Goal: Task Accomplishment & Management: Complete application form

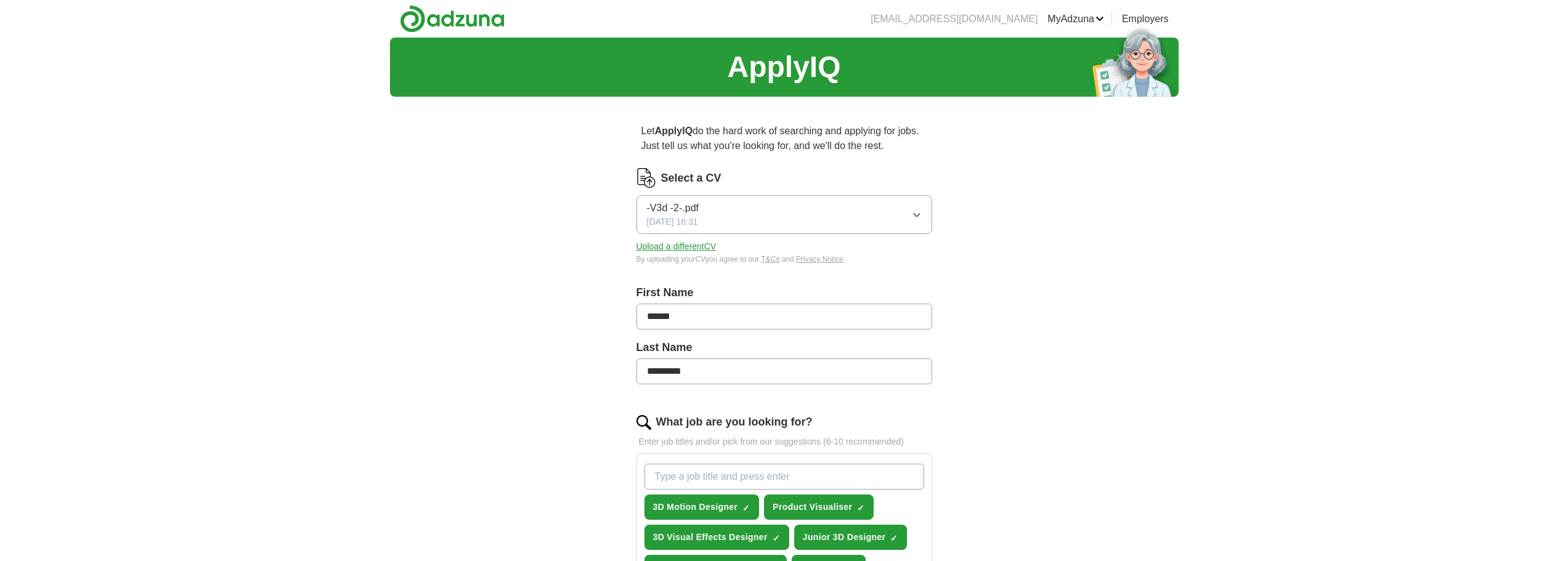
click at [702, 245] on button "Upload a different CV" at bounding box center [676, 246] width 80 height 13
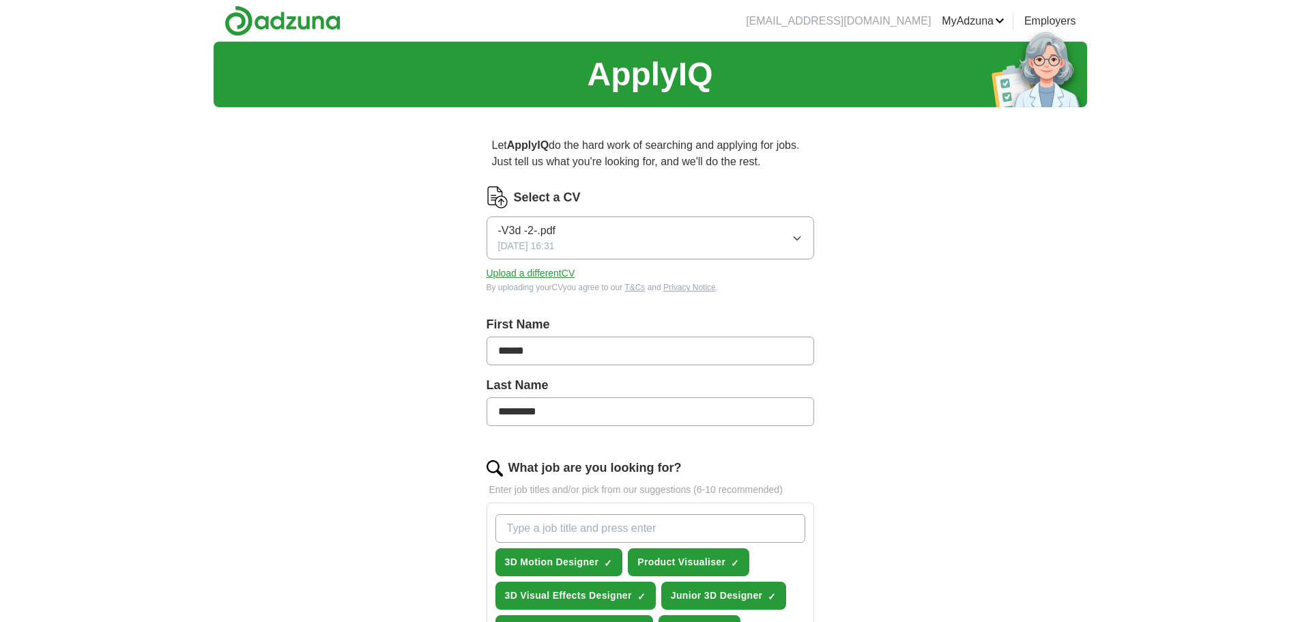
click at [558, 270] on button "Upload a different CV" at bounding box center [531, 273] width 89 height 14
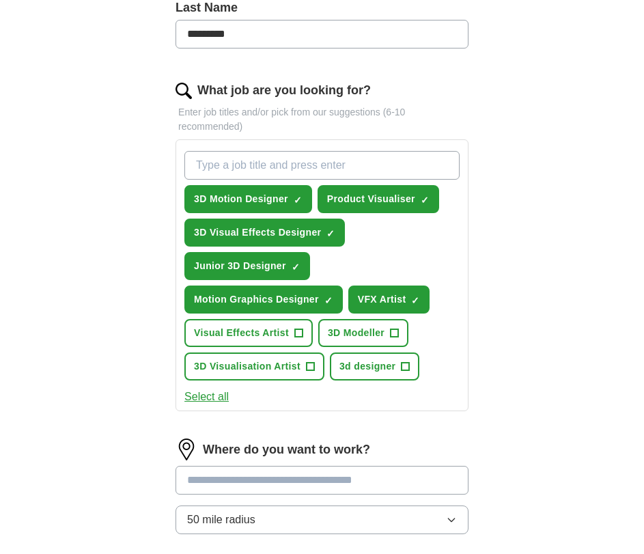
scroll to position [410, 0]
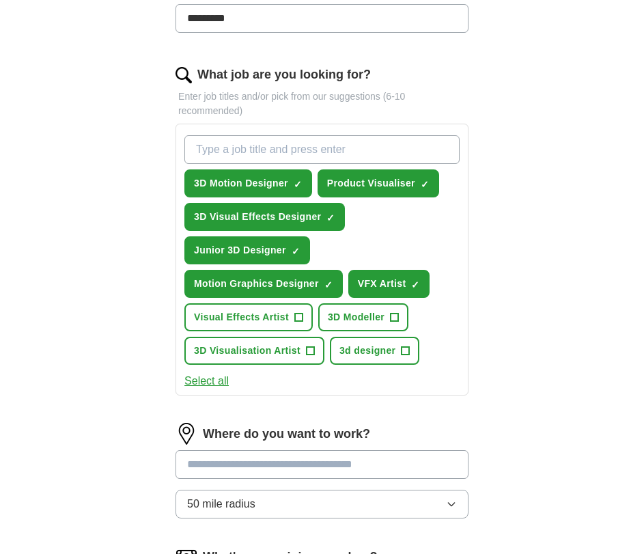
click at [203, 381] on button "Select all" at bounding box center [206, 381] width 44 height 16
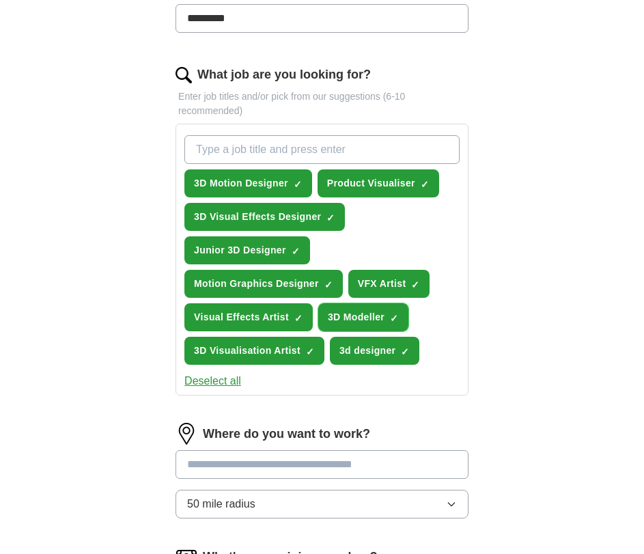
click at [0, 0] on span "×" at bounding box center [0, 0] width 0 height 0
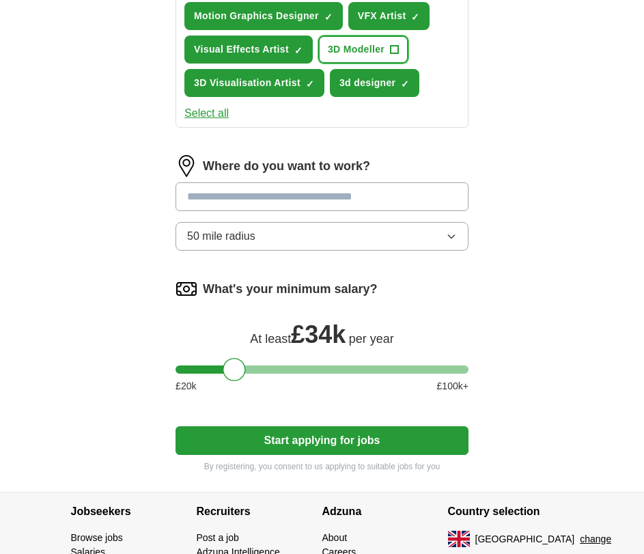
scroll to position [683, 0]
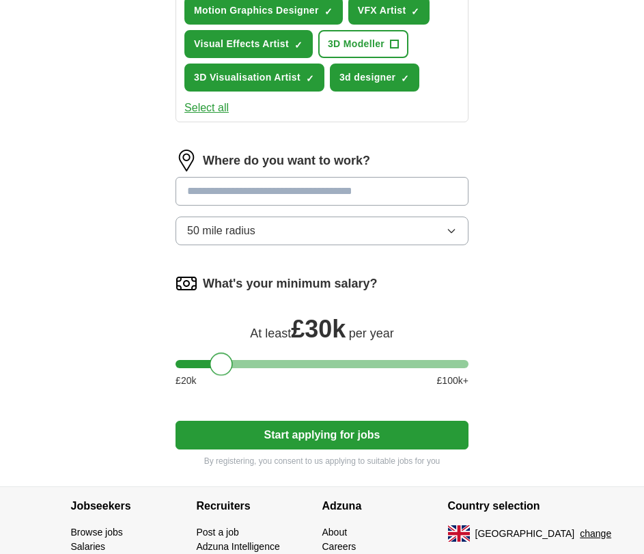
drag, startPoint x: 235, startPoint y: 367, endPoint x: 223, endPoint y: 364, distance: 12.8
click at [223, 364] on div at bounding box center [221, 363] width 23 height 23
click at [312, 431] on button "Start applying for jobs" at bounding box center [321, 435] width 293 height 29
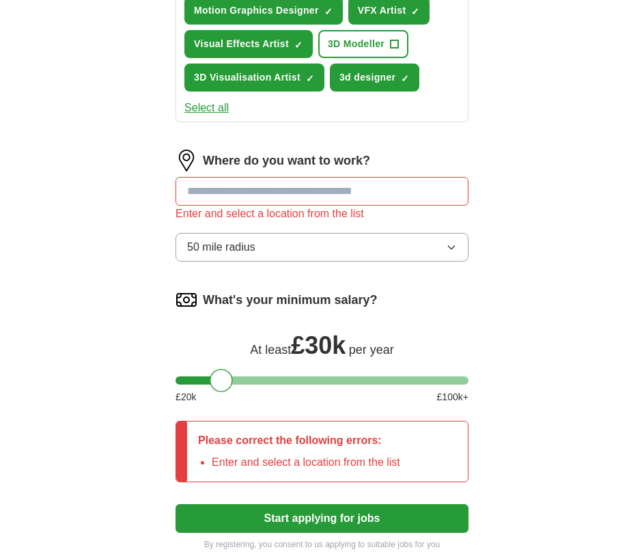
click at [293, 198] on input at bounding box center [321, 191] width 293 height 29
type input "*****"
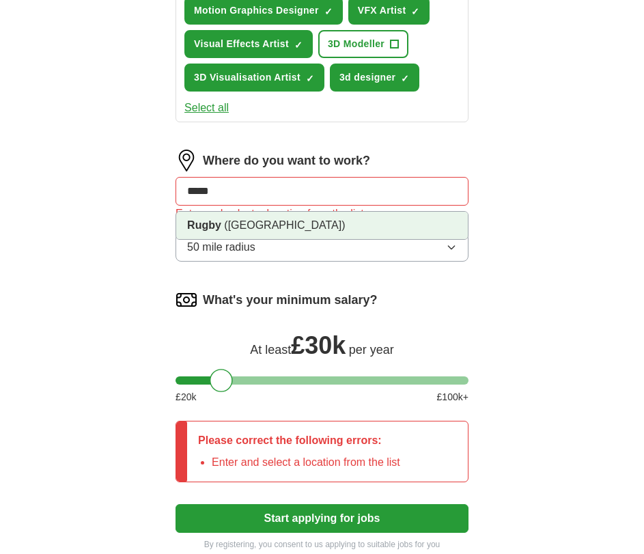
click at [280, 233] on li "Rugby ([GEOGRAPHIC_DATA])" at bounding box center [321, 225] width 291 height 27
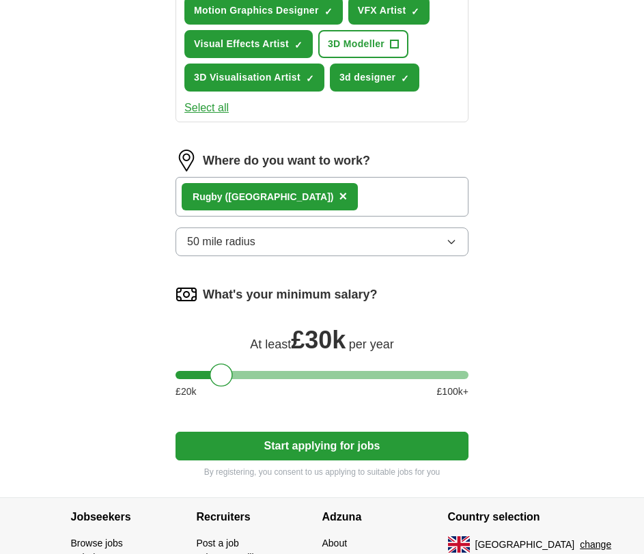
click at [261, 236] on button "50 mile radius" at bounding box center [321, 241] width 293 height 29
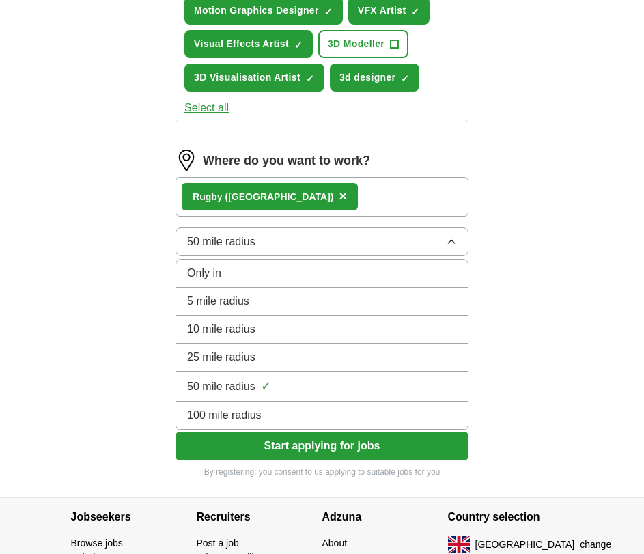
click at [253, 410] on span "100 mile radius" at bounding box center [224, 415] width 74 height 16
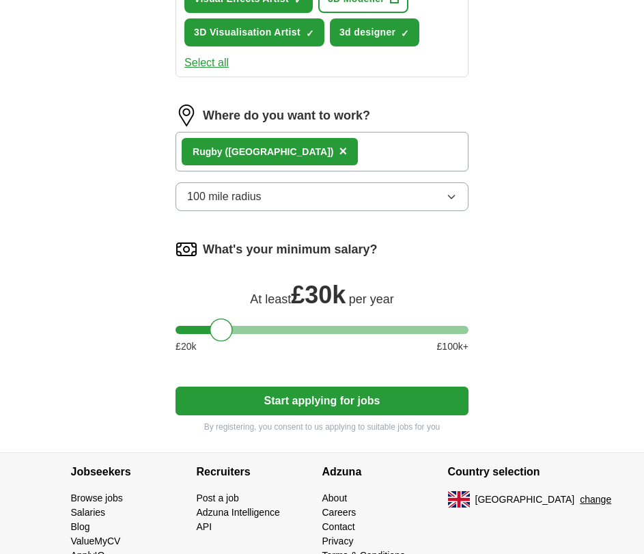
scroll to position [778, 0]
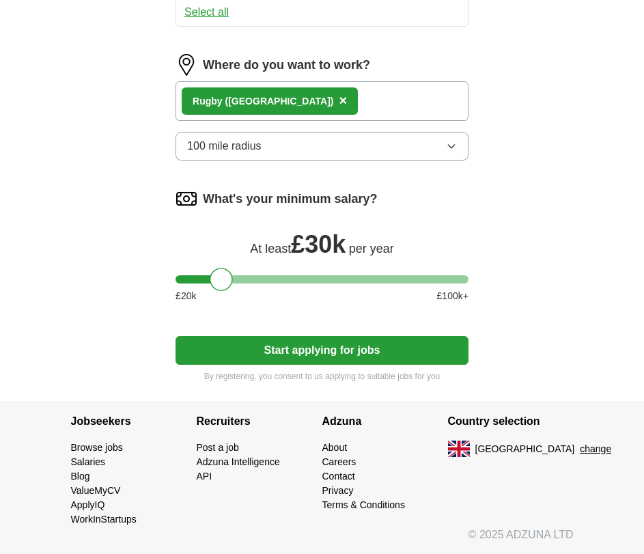
click at [315, 358] on button "Start applying for jobs" at bounding box center [321, 350] width 293 height 29
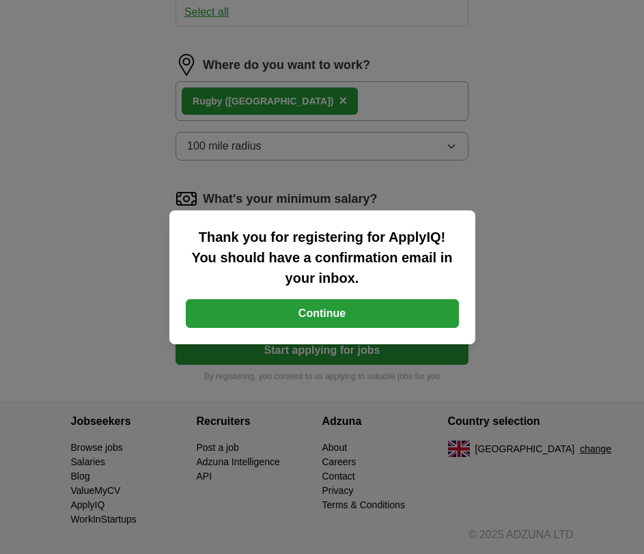
click at [299, 321] on button "Continue" at bounding box center [322, 313] width 273 height 29
